Goal: Task Accomplishment & Management: Use online tool/utility

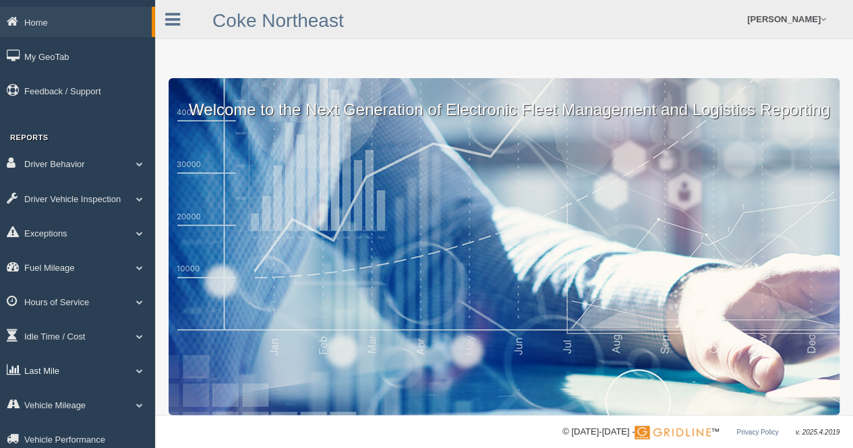
click at [136, 372] on span at bounding box center [140, 371] width 18 height 7
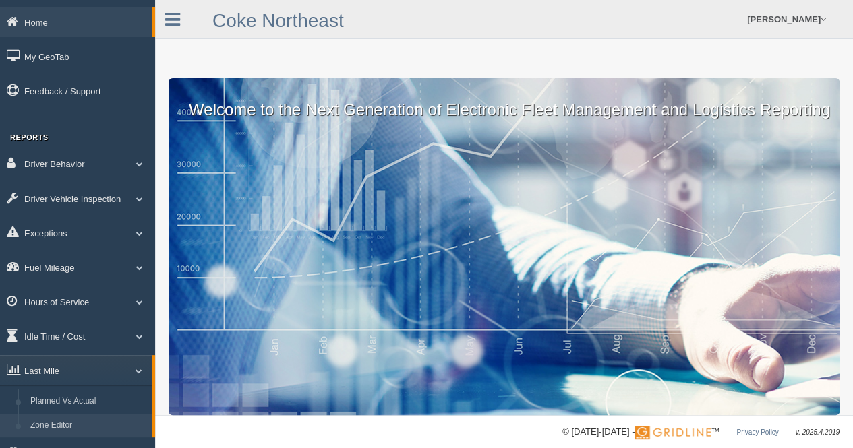
click at [47, 426] on link "Zone Editor" at bounding box center [87, 426] width 127 height 24
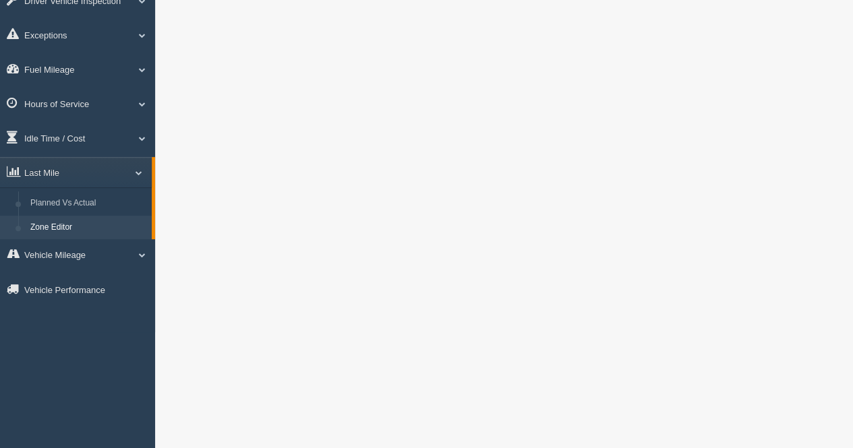
scroll to position [202, 0]
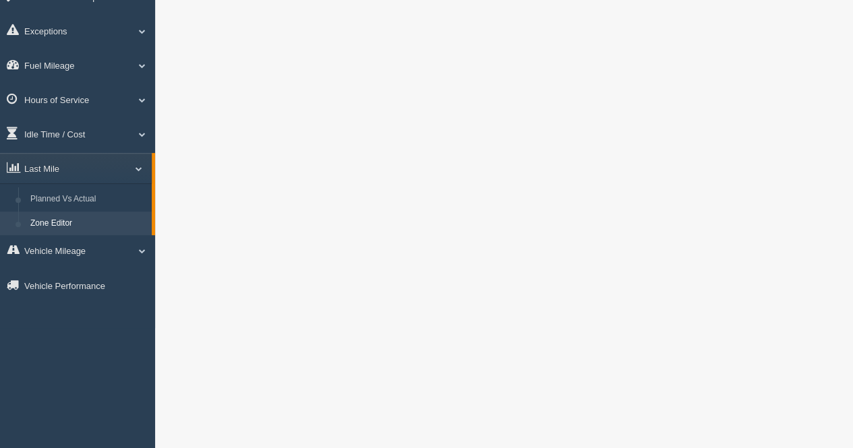
click at [63, 225] on link "Zone Editor" at bounding box center [87, 224] width 127 height 24
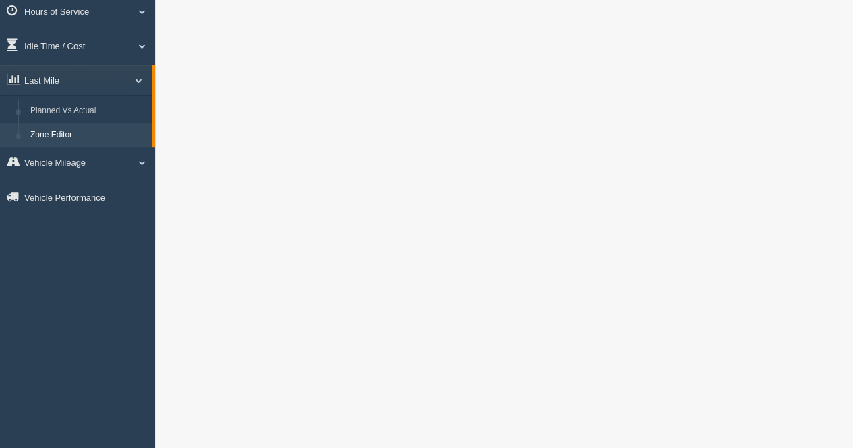
scroll to position [223, 0]
